Goal: Task Accomplishment & Management: Manage account settings

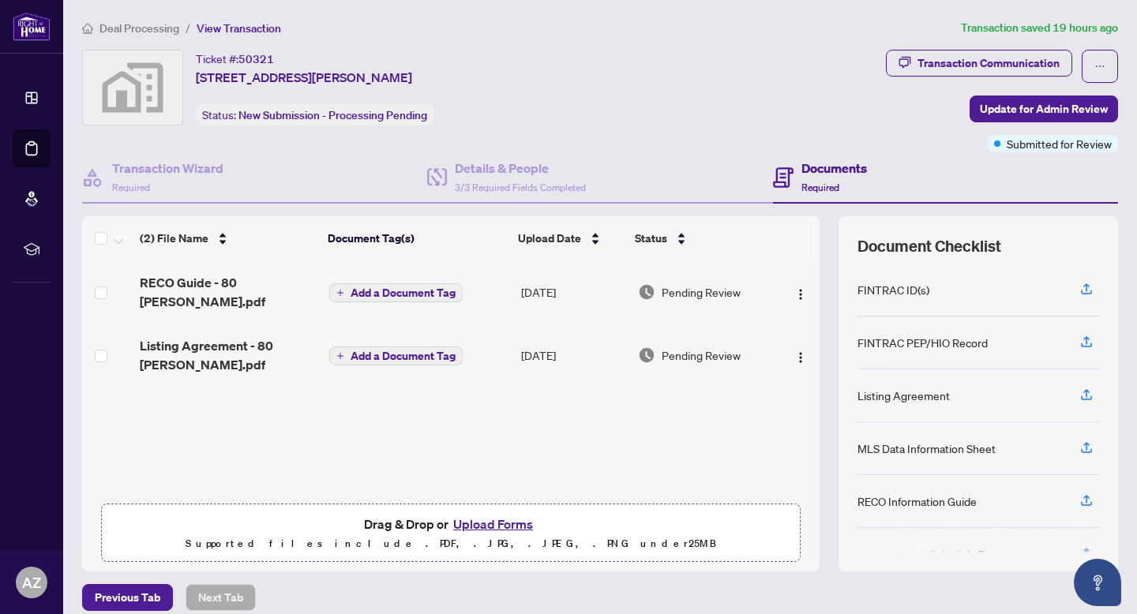
click at [160, 31] on span "Deal Processing" at bounding box center [139, 28] width 80 height 14
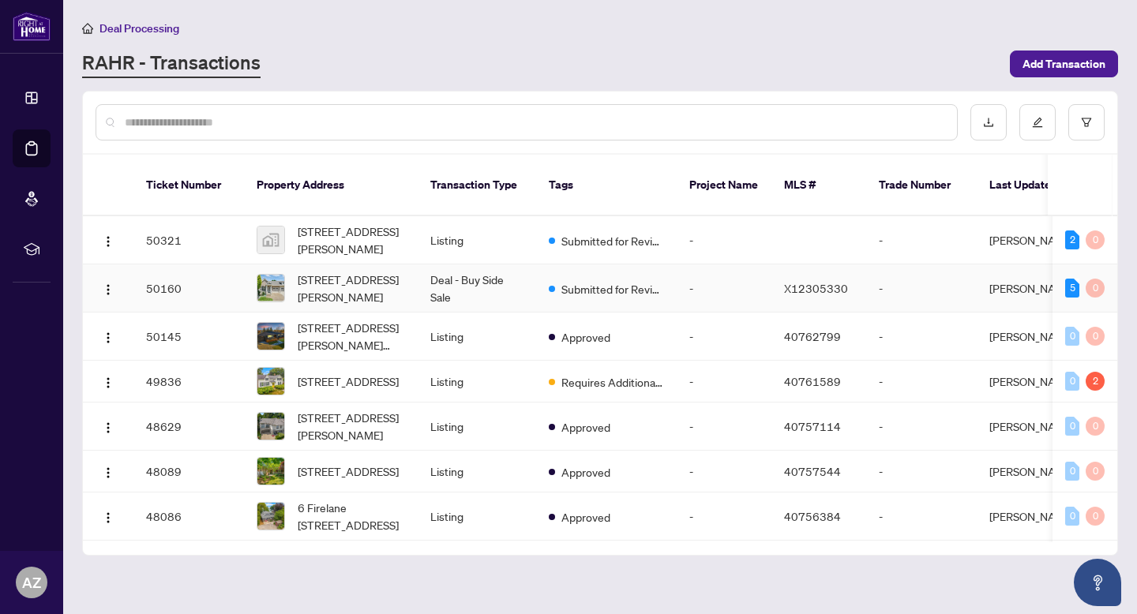
click at [418, 267] on td "Deal - Buy Side Sale" at bounding box center [477, 288] width 118 height 48
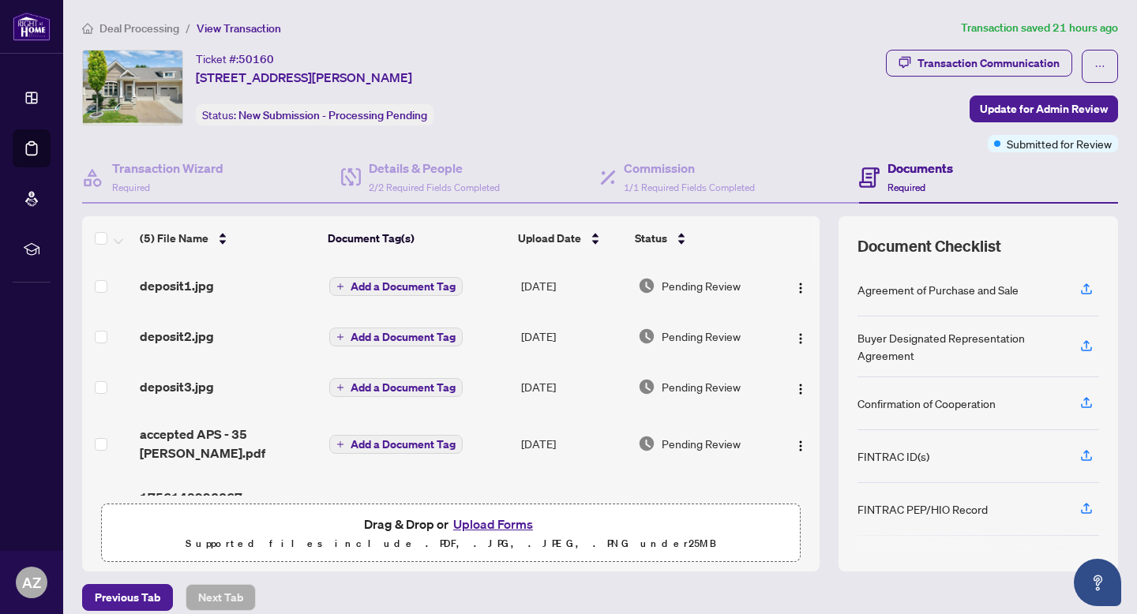
click at [514, 518] on button "Upload Forms" at bounding box center [492, 524] width 89 height 21
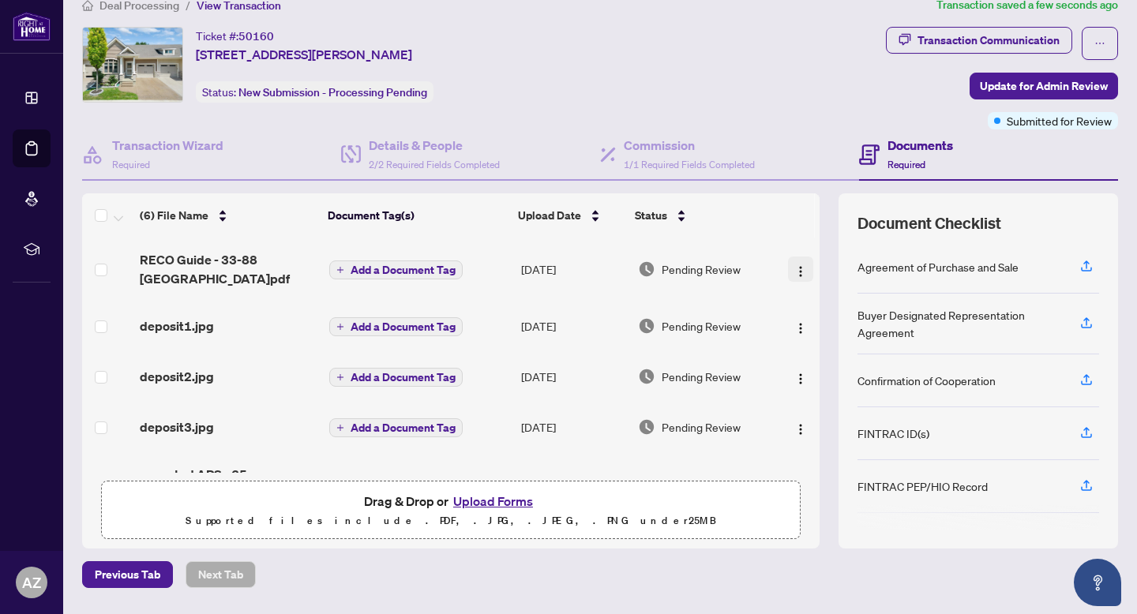
click at [794, 272] on img "button" at bounding box center [800, 271] width 13 height 13
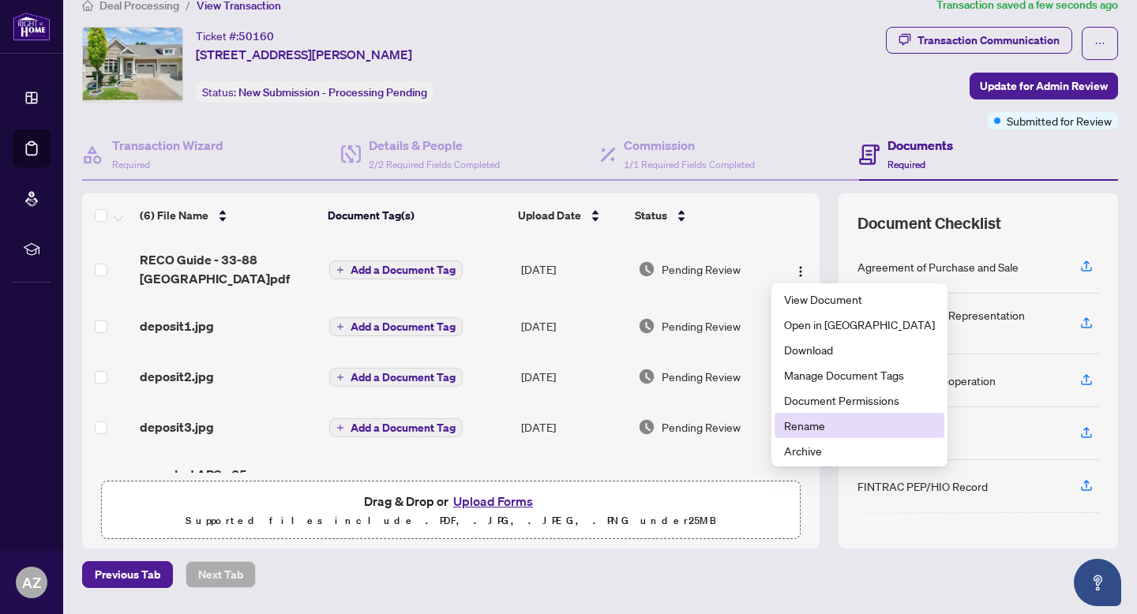
click at [829, 429] on span "Rename" at bounding box center [859, 425] width 151 height 17
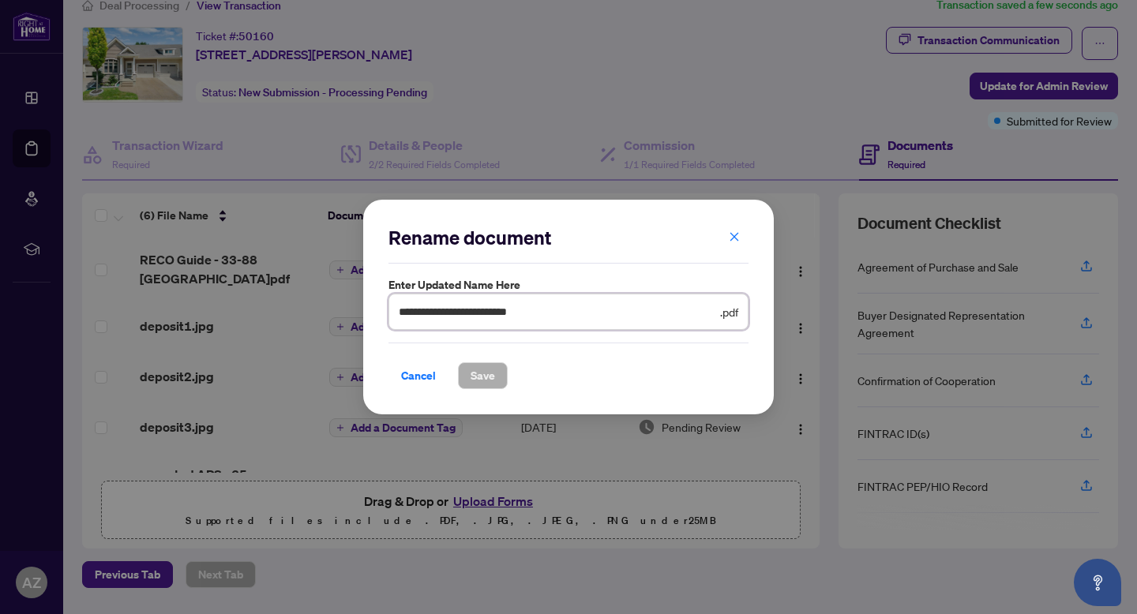
drag, startPoint x: 557, startPoint y: 317, endPoint x: 513, endPoint y: 318, distance: 44.2
click at [472, 318] on input "**********" at bounding box center [558, 311] width 318 height 17
type input "**********"
click at [488, 380] on span "Save" at bounding box center [482, 375] width 24 height 25
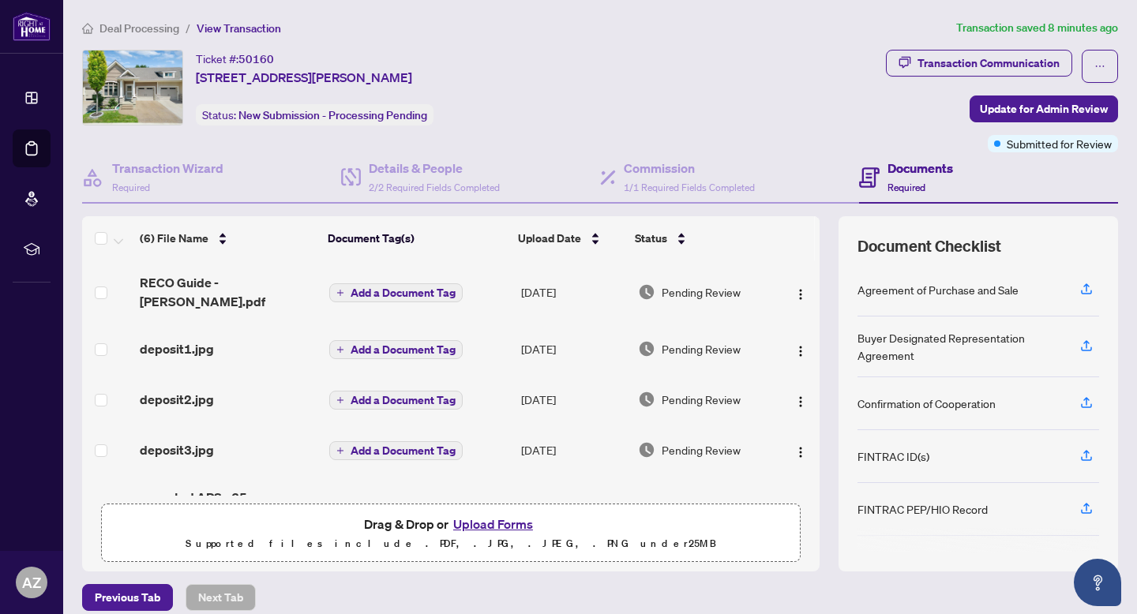
click at [157, 26] on span "Deal Processing" at bounding box center [139, 28] width 80 height 14
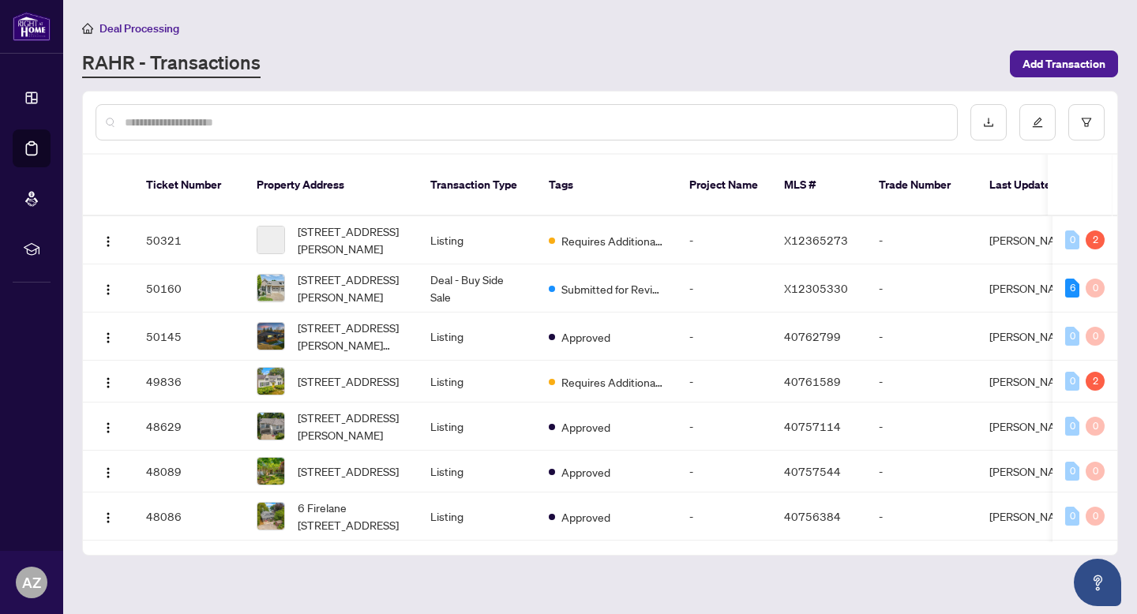
click at [185, 118] on input "text" at bounding box center [534, 122] width 819 height 17
type input "**********"
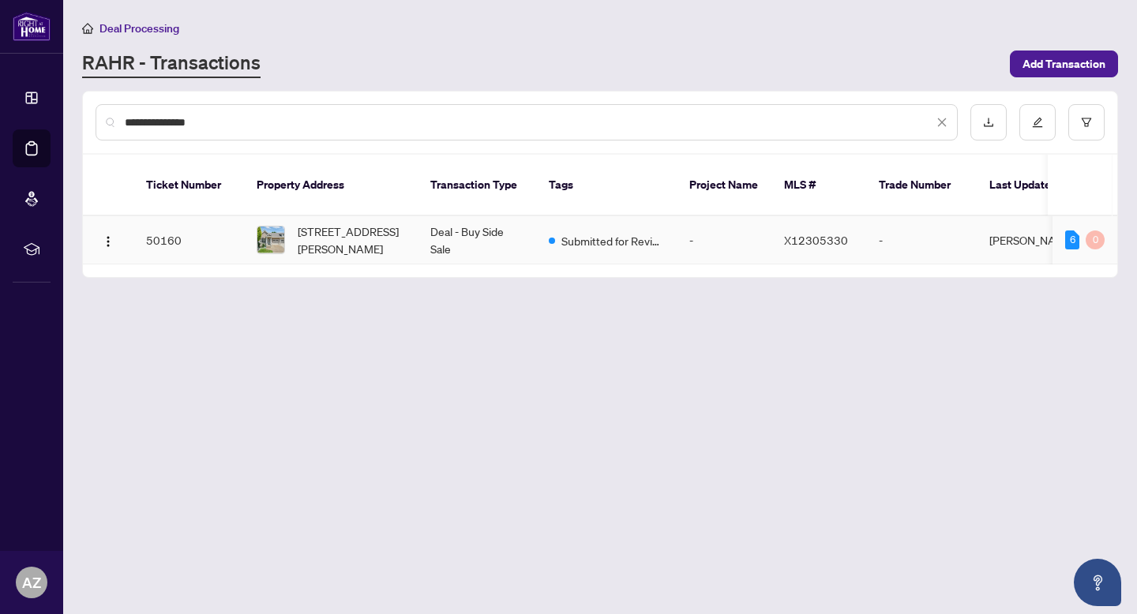
click at [532, 216] on td "Deal - Buy Side Sale" at bounding box center [477, 240] width 118 height 48
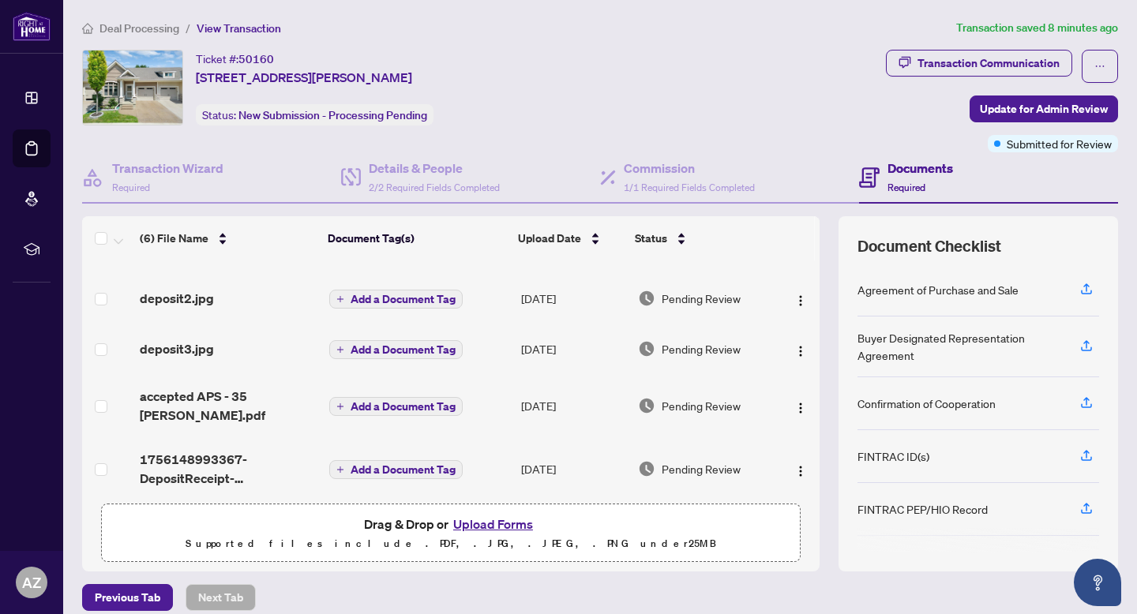
scroll to position [111, 0]
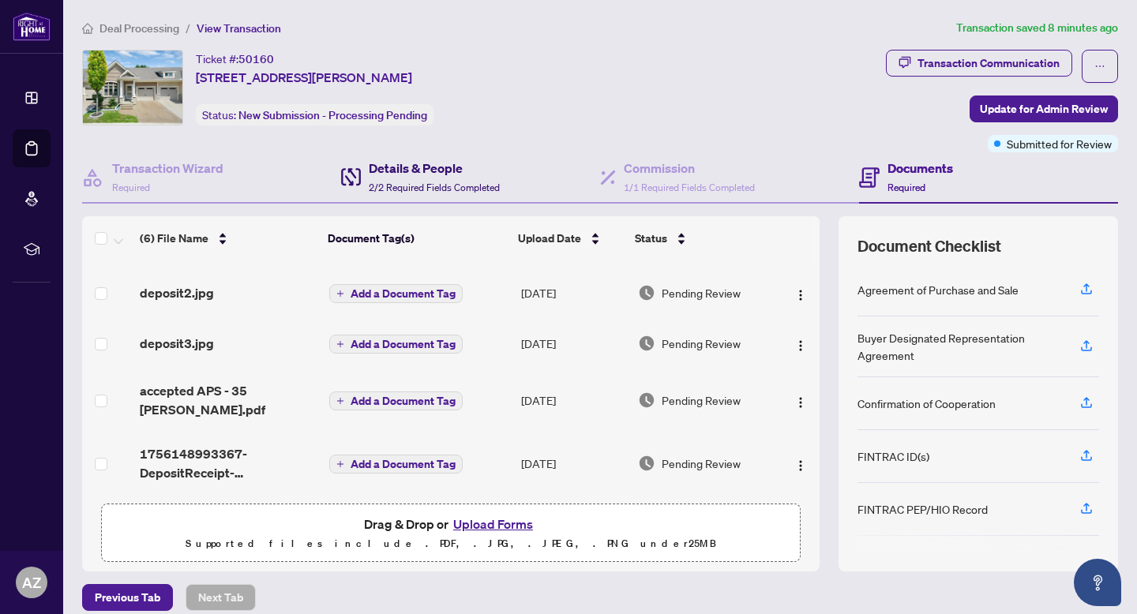
click at [441, 163] on h4 "Details & People" at bounding box center [434, 168] width 131 height 19
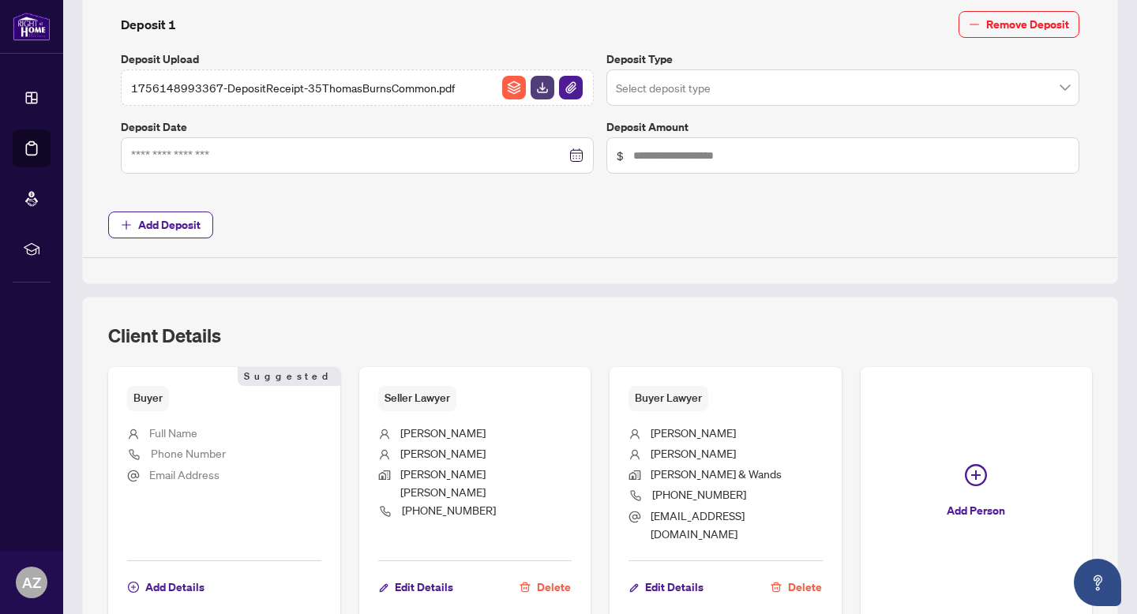
scroll to position [764, 0]
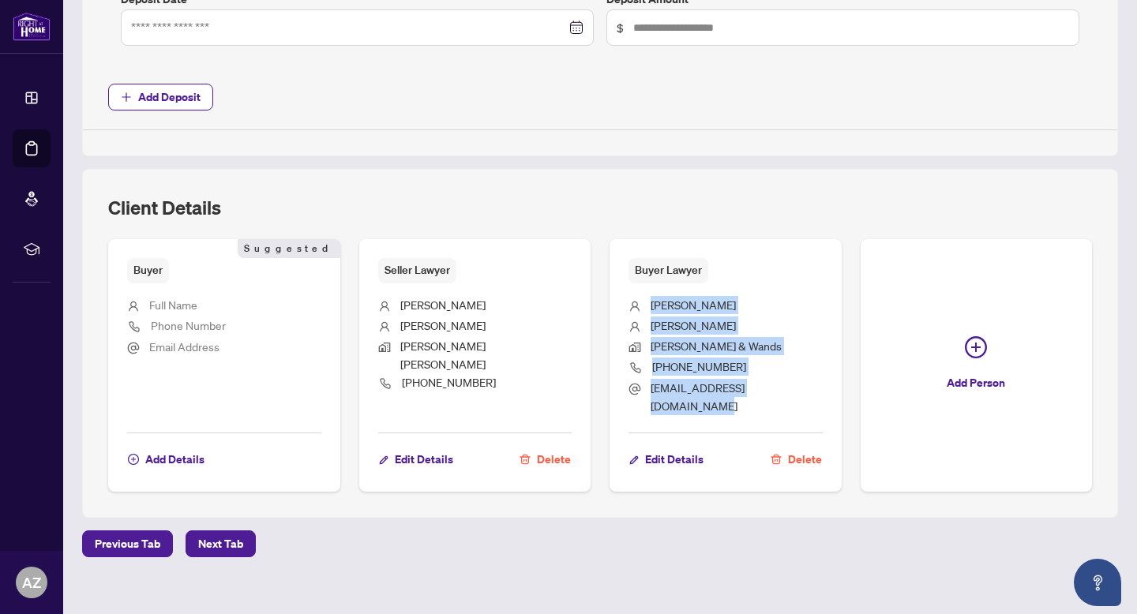
drag, startPoint x: 812, startPoint y: 389, endPoint x: 630, endPoint y: 309, distance: 199.0
click at [630, 309] on ul "[PERSON_NAME] & Wands [PHONE_NUMBER] [EMAIL_ADDRESS][DOMAIN_NAME]" at bounding box center [725, 352] width 194 height 139
copy ul "[PERSON_NAME] & Wands [PHONE_NUMBER] [EMAIL_ADDRESS][DOMAIN_NAME]"
click at [820, 601] on main "**********" at bounding box center [599, 307] width 1073 height 614
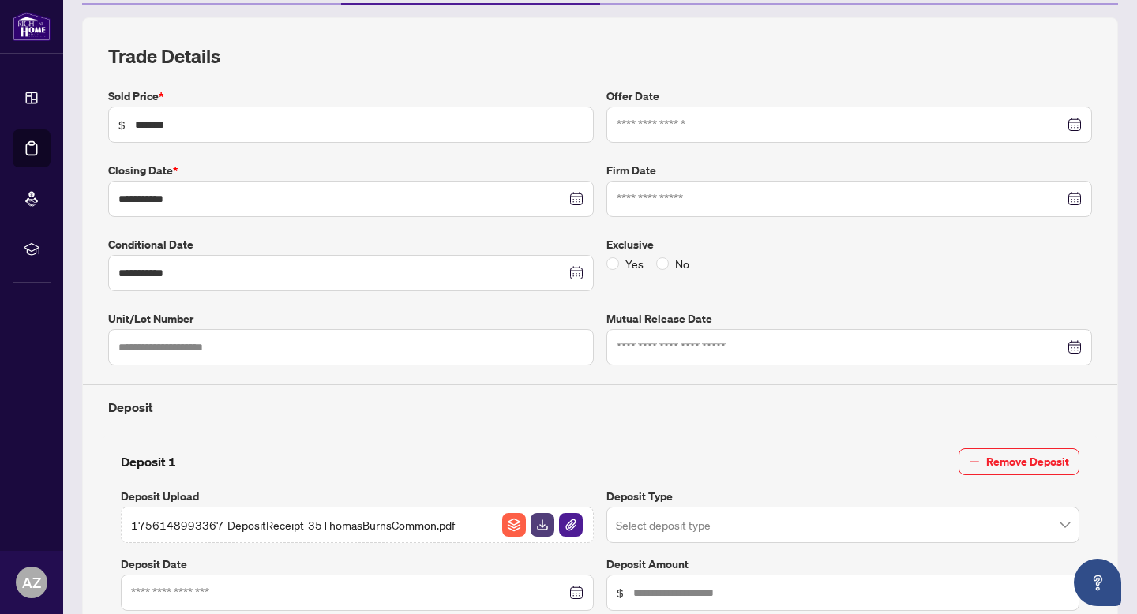
scroll to position [0, 0]
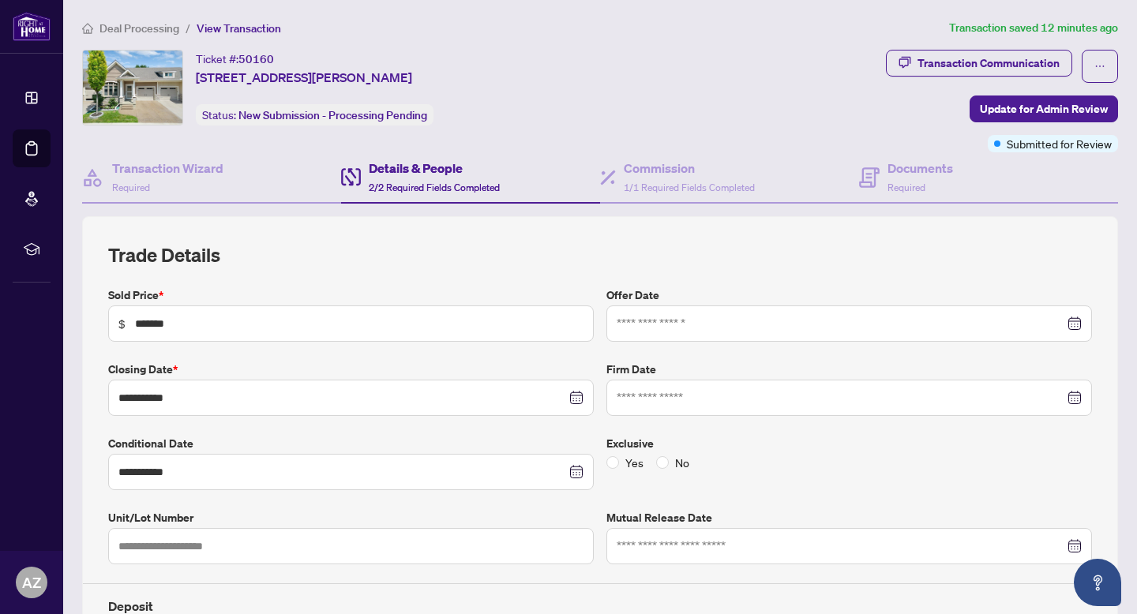
click at [133, 33] on span "Deal Processing" at bounding box center [139, 28] width 80 height 14
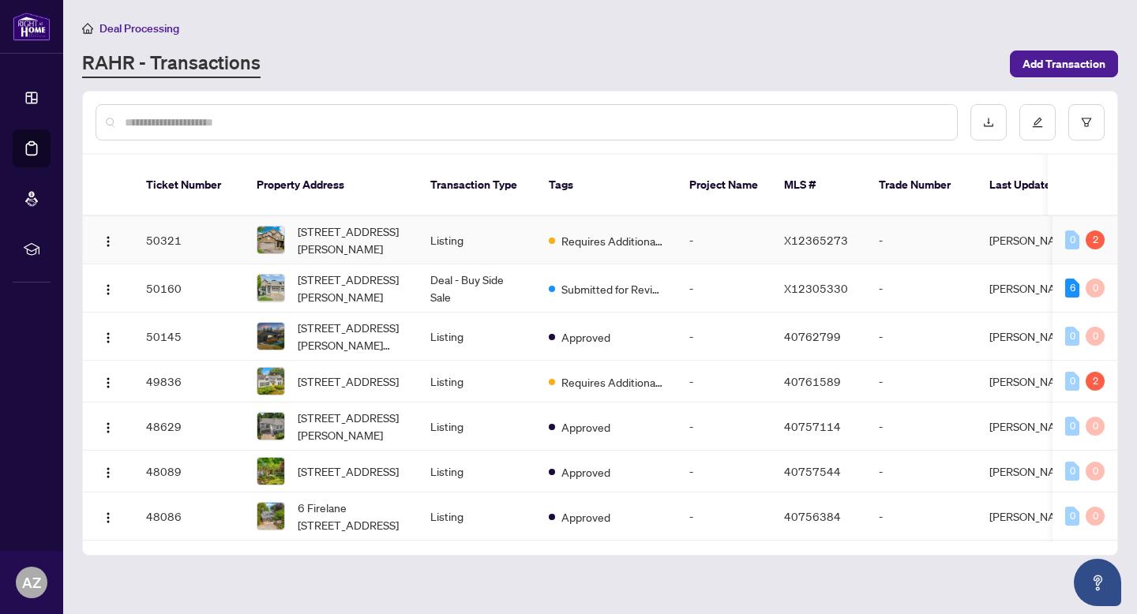
click at [672, 236] on td "Requires Additional Docs" at bounding box center [606, 240] width 140 height 48
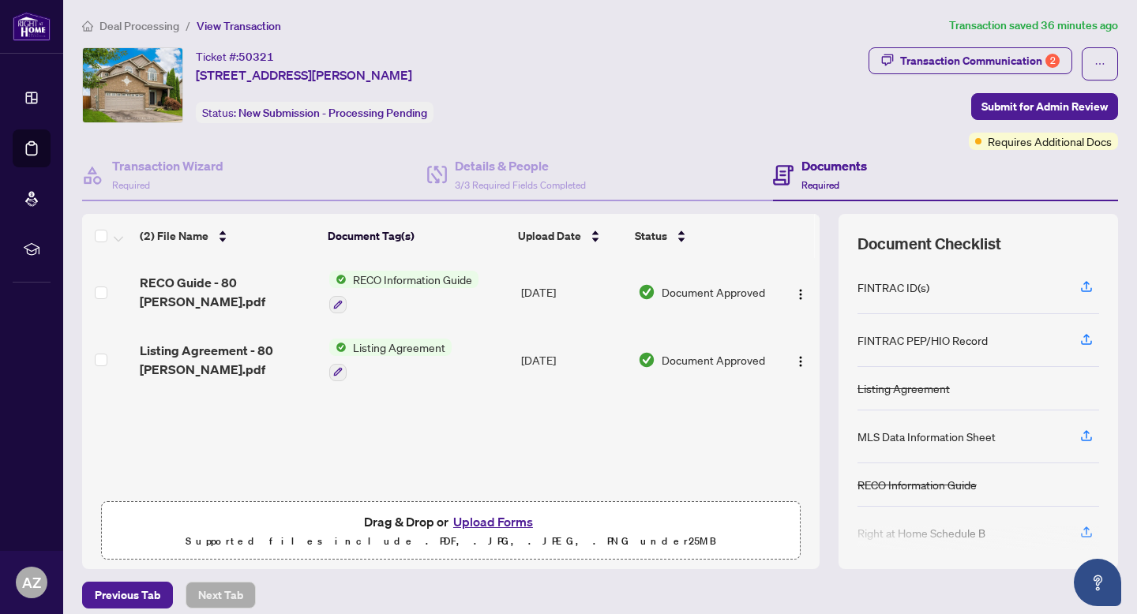
scroll to position [3, 0]
click at [153, 29] on span "Deal Processing" at bounding box center [139, 25] width 80 height 14
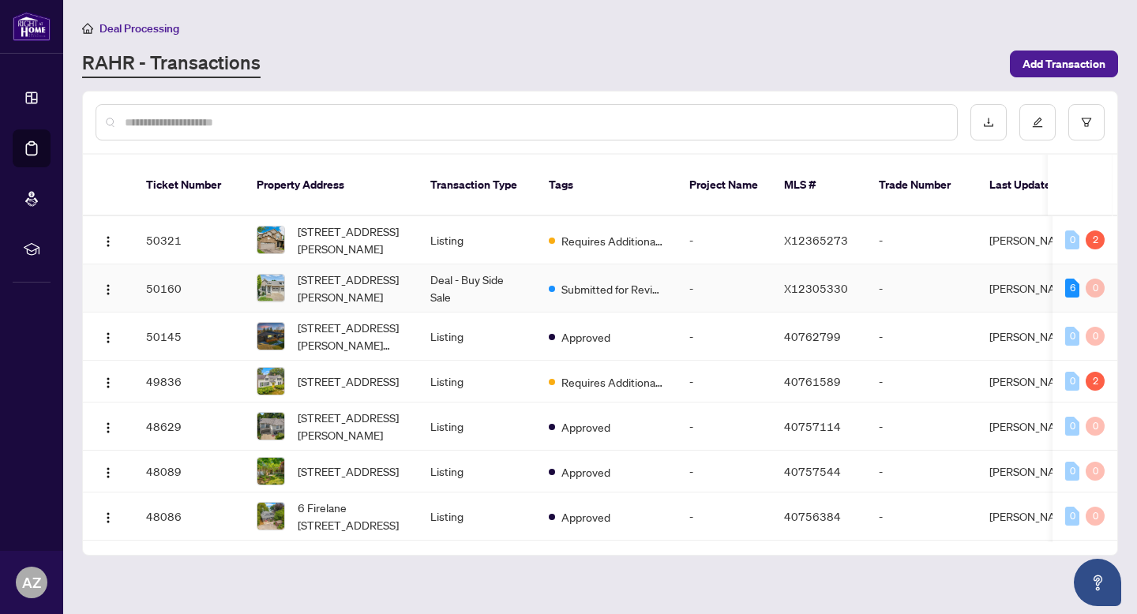
click at [586, 280] on span "Submitted for Review" at bounding box center [612, 288] width 103 height 17
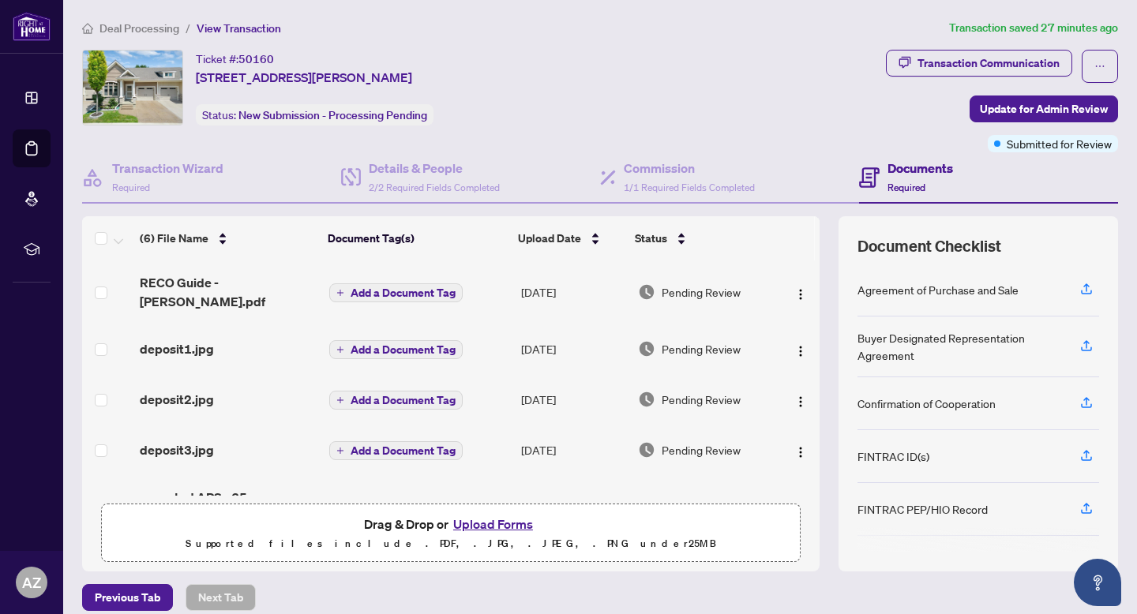
click at [509, 524] on button "Upload Forms" at bounding box center [492, 524] width 89 height 21
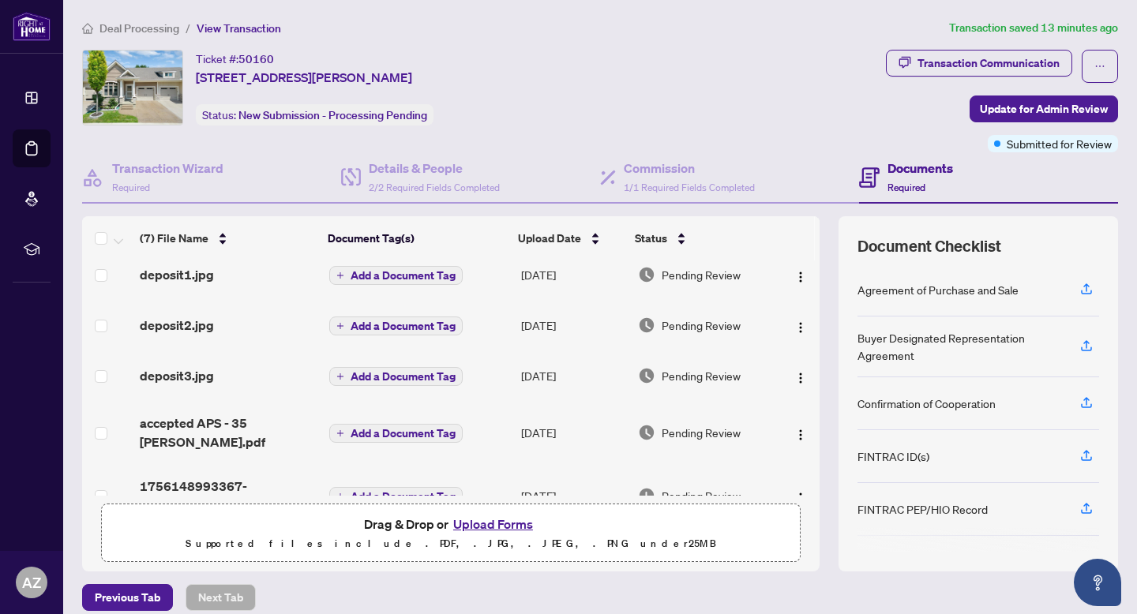
scroll to position [162, 0]
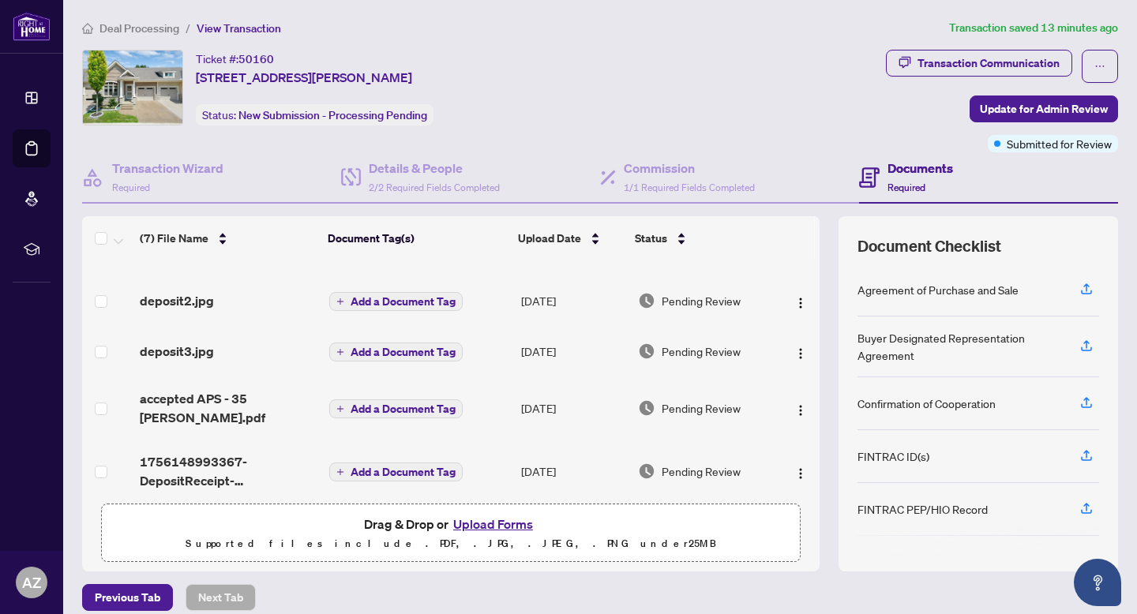
click at [235, 452] on span "1756148993367-DepositReceipt-35ThomasBurnsCommon.pdf" at bounding box center [228, 471] width 177 height 38
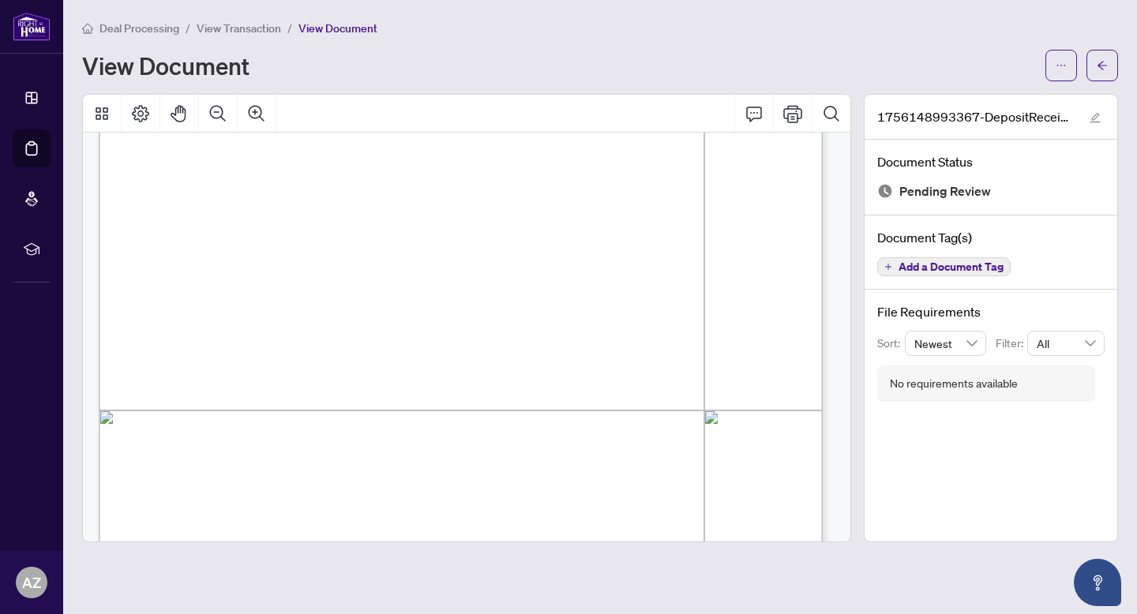
scroll to position [344, 0]
